Goal: Information Seeking & Learning: Check status

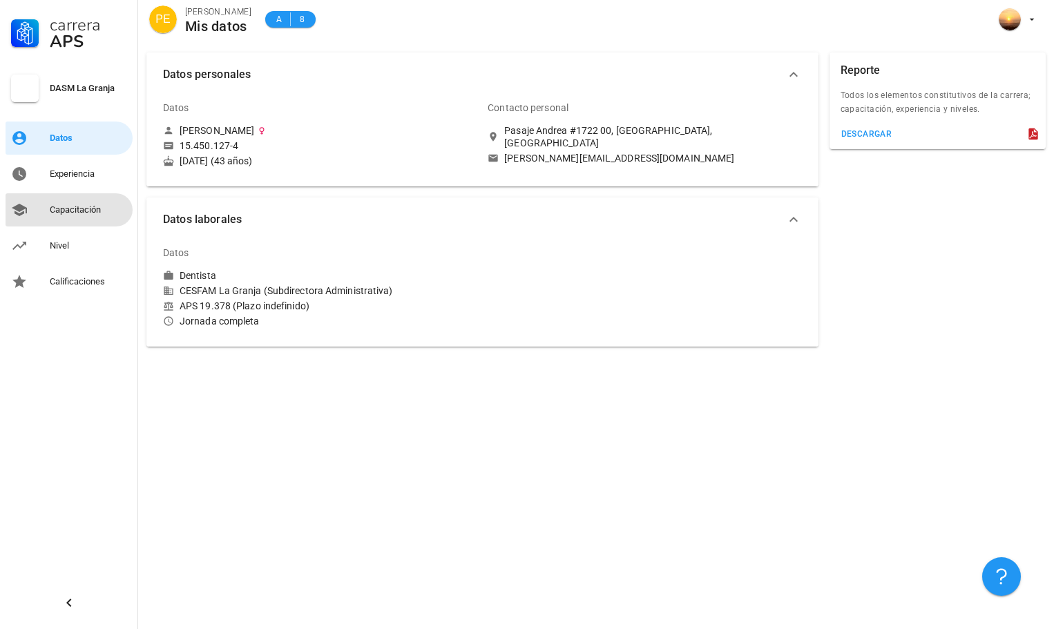
click at [69, 206] on div "Capacitación" at bounding box center [88, 209] width 77 height 11
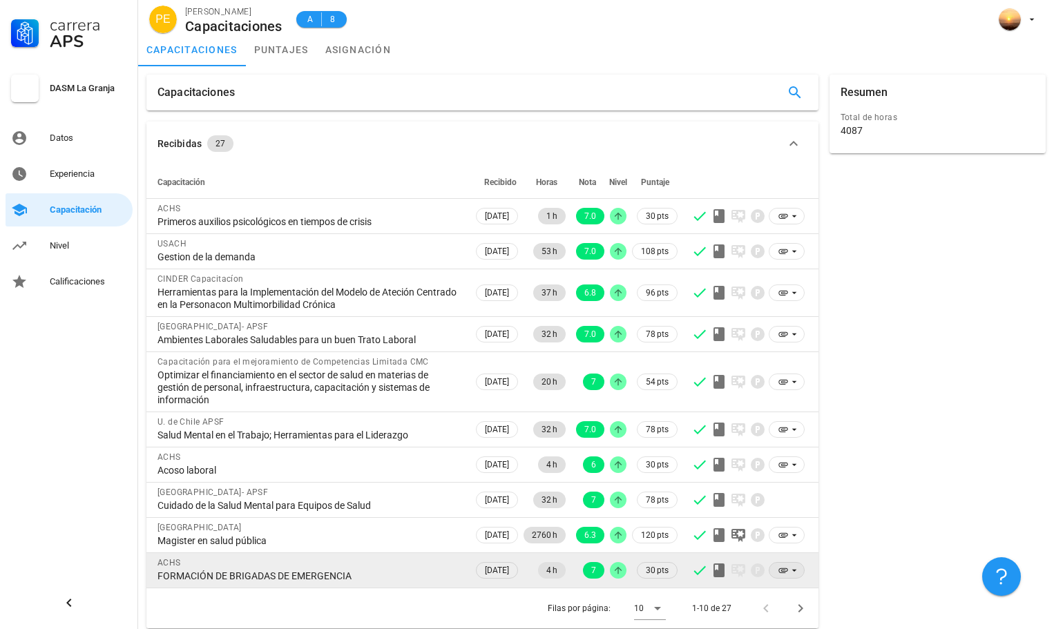
click at [783, 575] on icon at bounding box center [783, 570] width 11 height 11
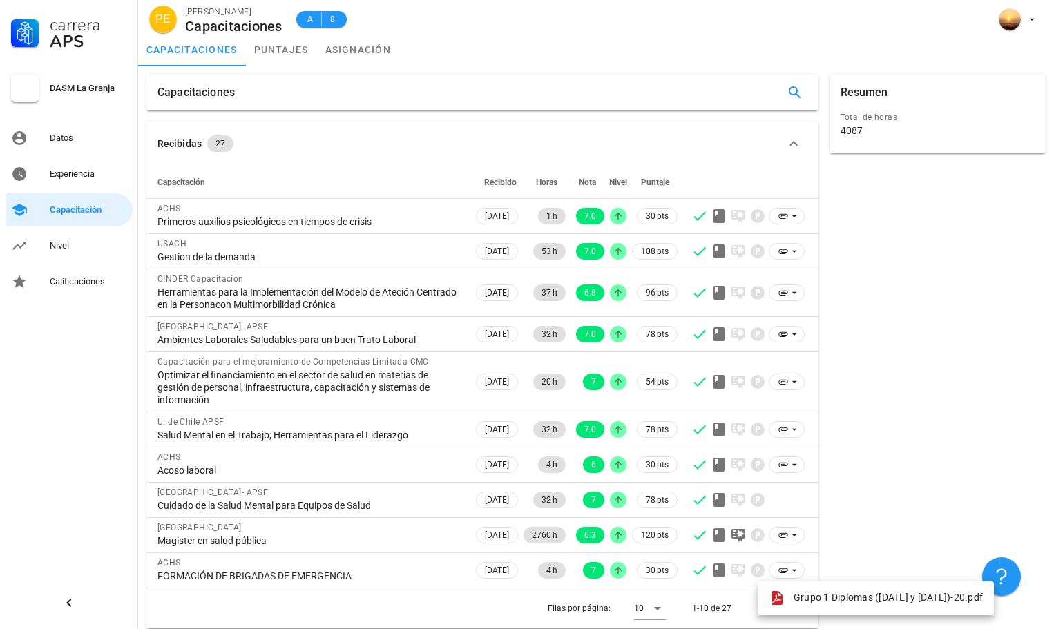
click at [860, 399] on div "Resumen Total de horas 4087" at bounding box center [938, 351] width 228 height 565
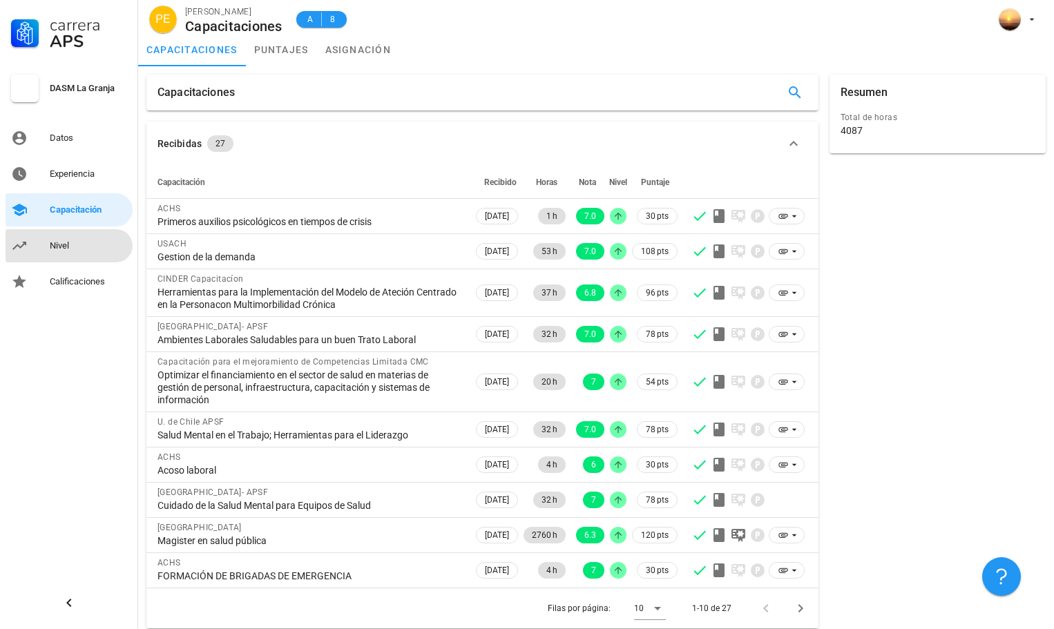
click at [84, 245] on div "Nivel" at bounding box center [88, 245] width 77 height 11
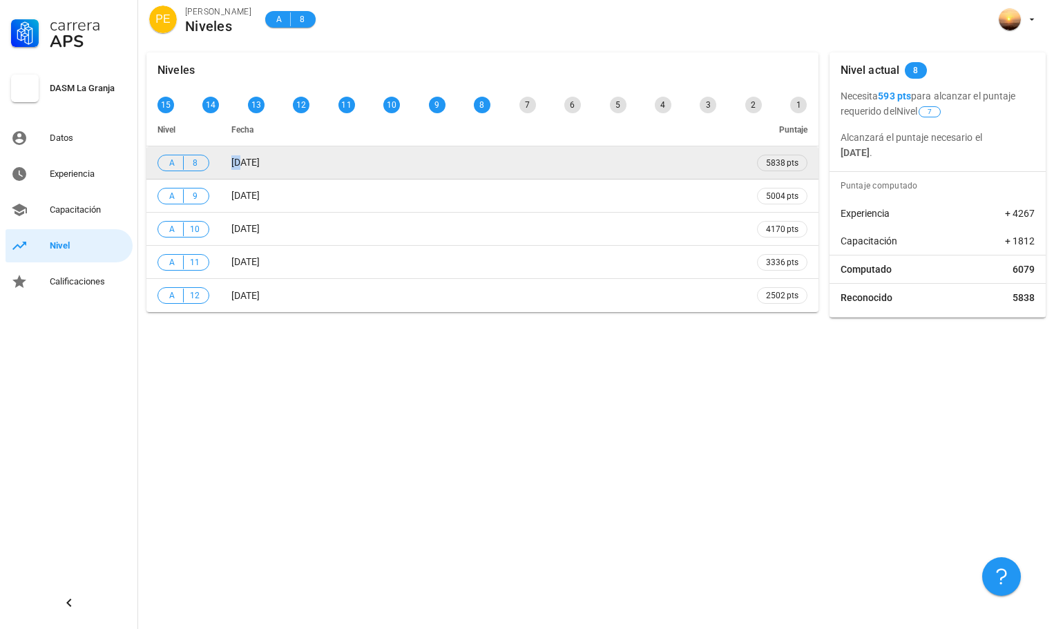
click at [241, 162] on span "[DATE]" at bounding box center [245, 162] width 28 height 11
click at [284, 164] on td "[DATE]" at bounding box center [483, 162] width 526 height 33
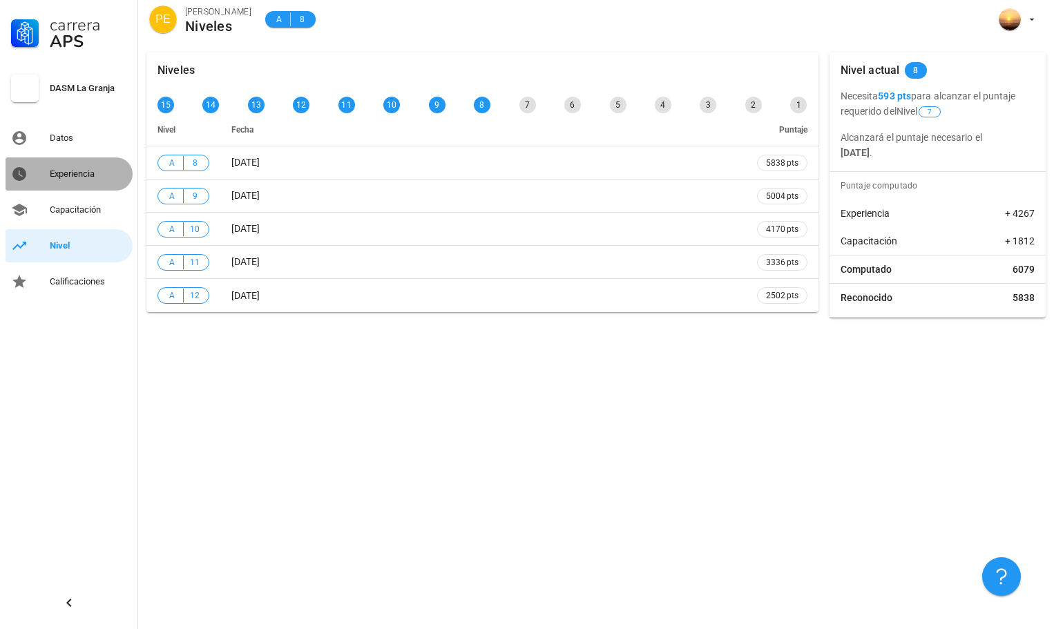
click at [70, 173] on div "Experiencia" at bounding box center [88, 174] width 77 height 11
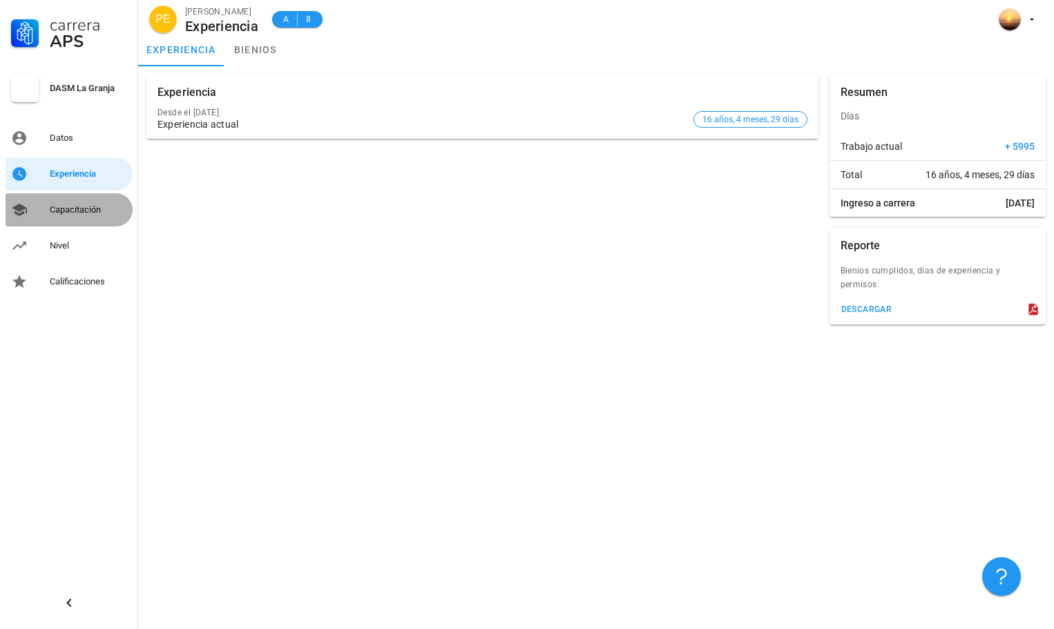
click at [76, 209] on div "Capacitación" at bounding box center [88, 209] width 77 height 11
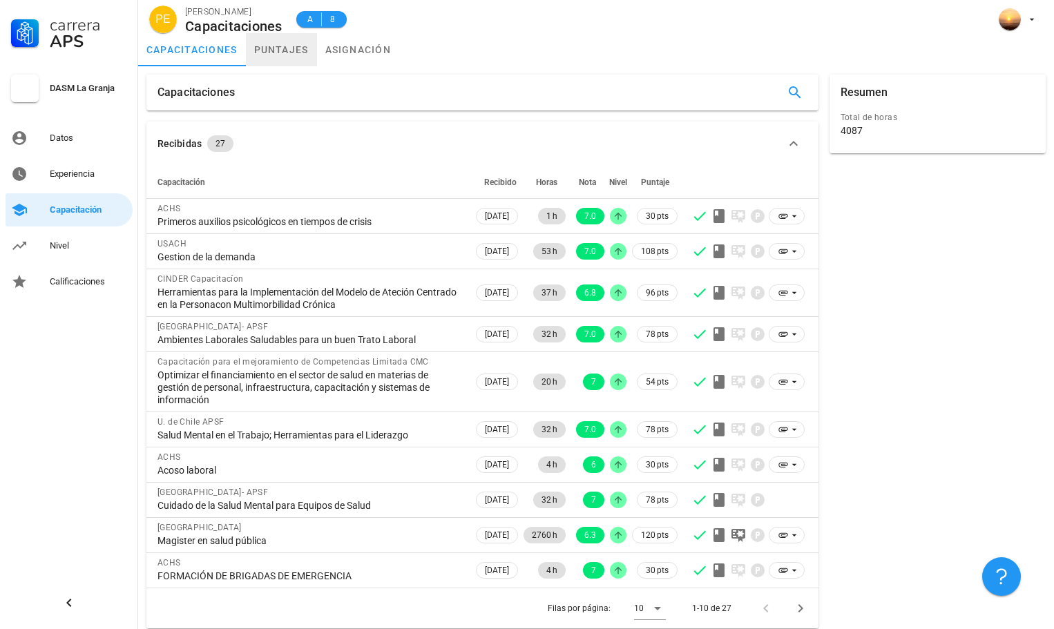
click at [284, 51] on link "puntajes" at bounding box center [281, 49] width 71 height 33
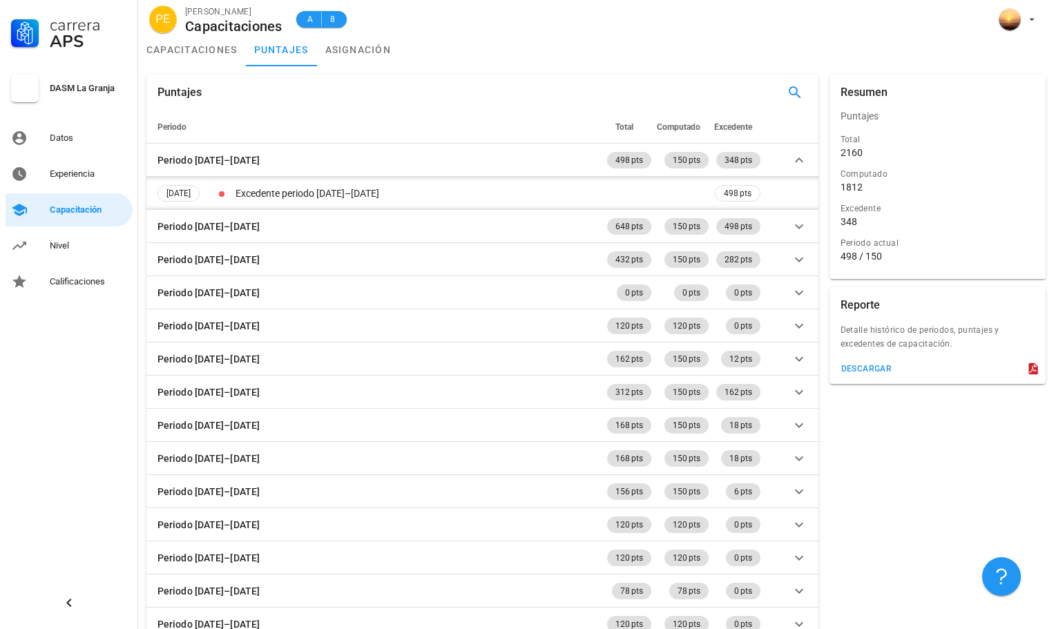
click at [1030, 372] on icon at bounding box center [1033, 369] width 14 height 14
click at [1033, 367] on icon at bounding box center [1033, 369] width 14 height 14
click at [876, 367] on div "descargar" at bounding box center [867, 369] width 52 height 10
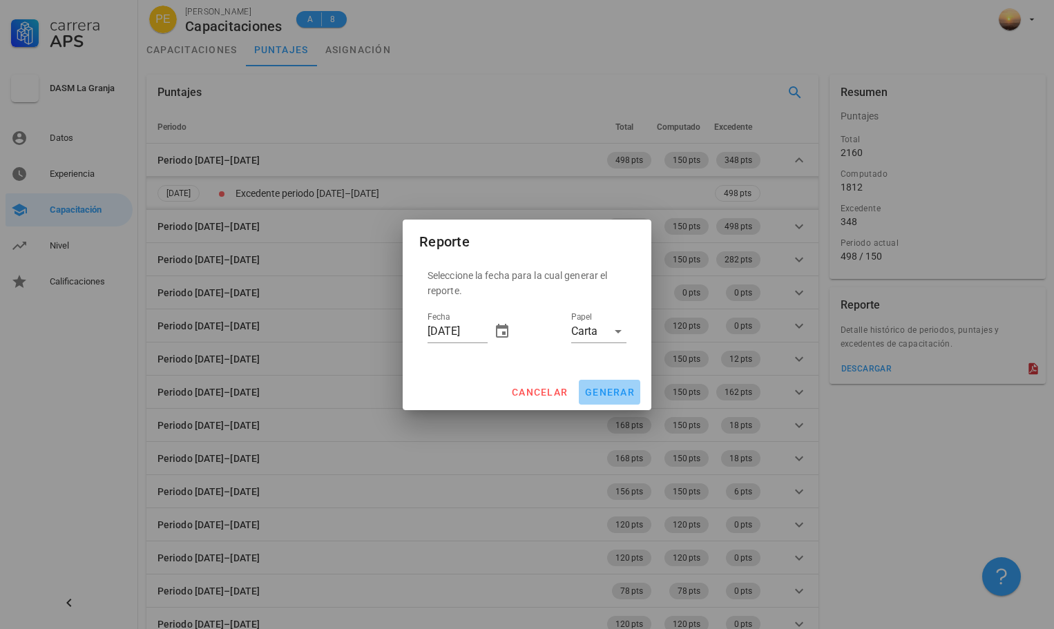
click at [605, 387] on span "generar" at bounding box center [609, 392] width 50 height 11
